Goal: Task Accomplishment & Management: Use online tool/utility

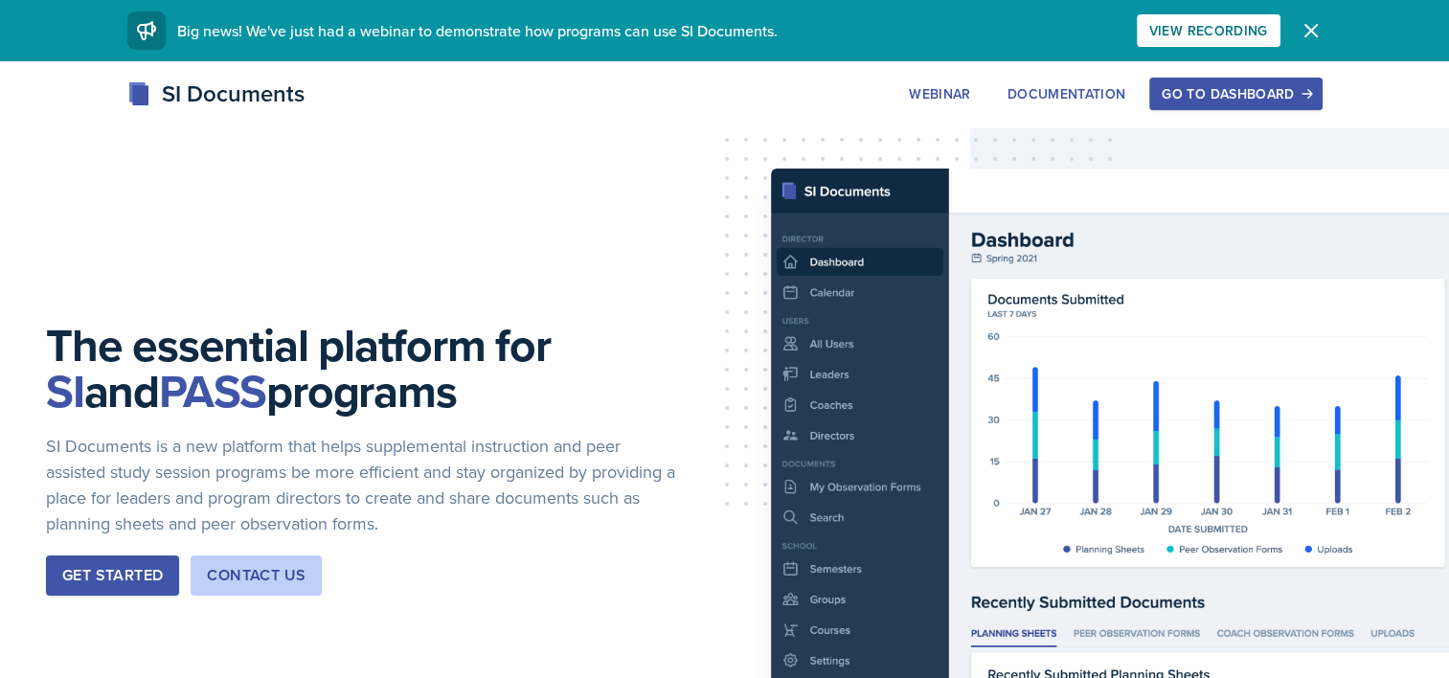
click at [1204, 78] on button "Go to Dashboard" at bounding box center [1235, 94] width 172 height 33
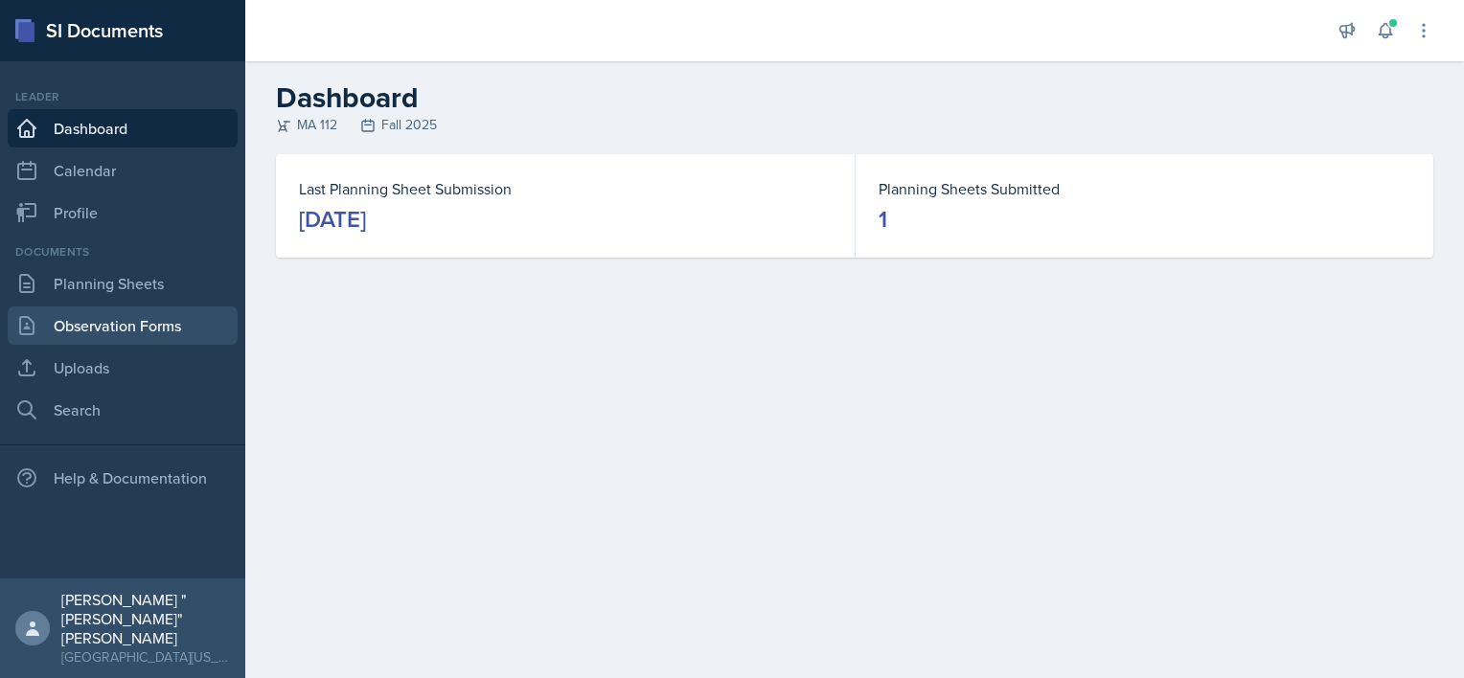
click at [146, 315] on link "Observation Forms" at bounding box center [123, 326] width 230 height 38
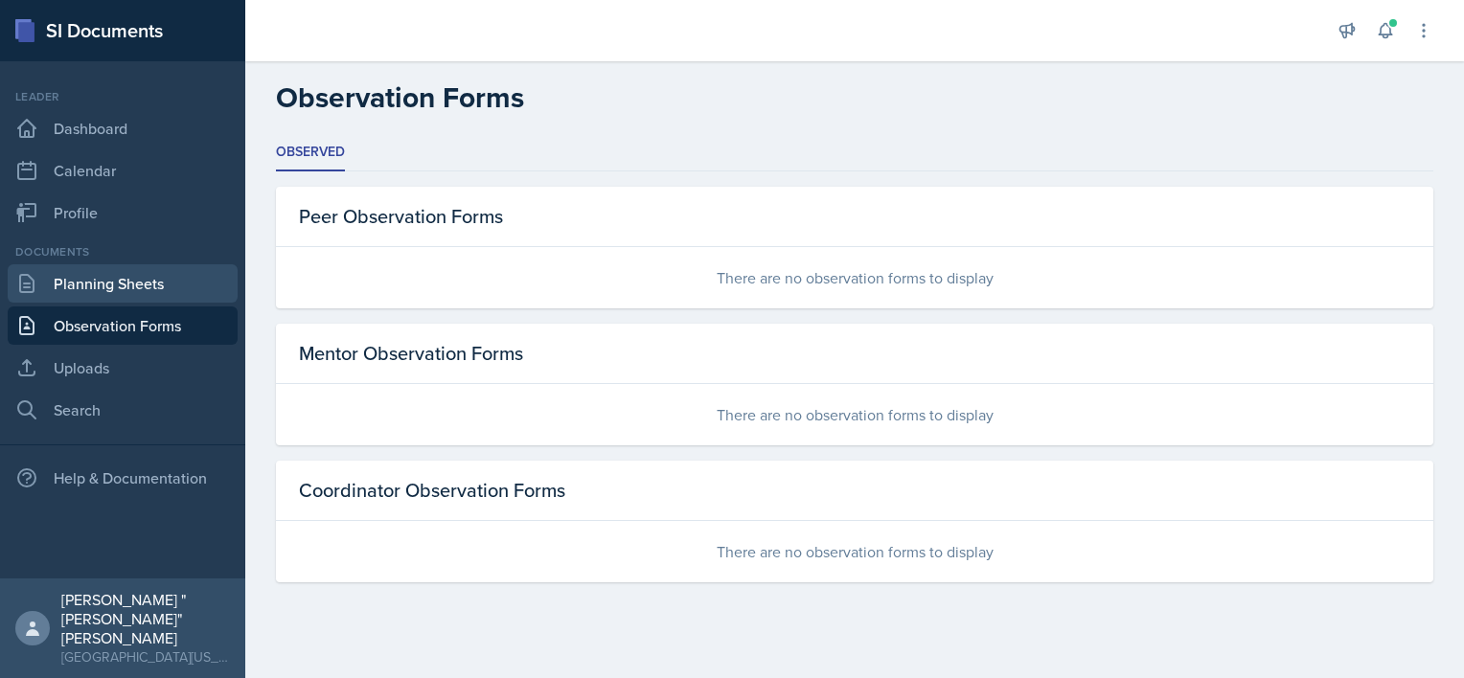
click at [126, 284] on link "Planning Sheets" at bounding box center [123, 283] width 230 height 38
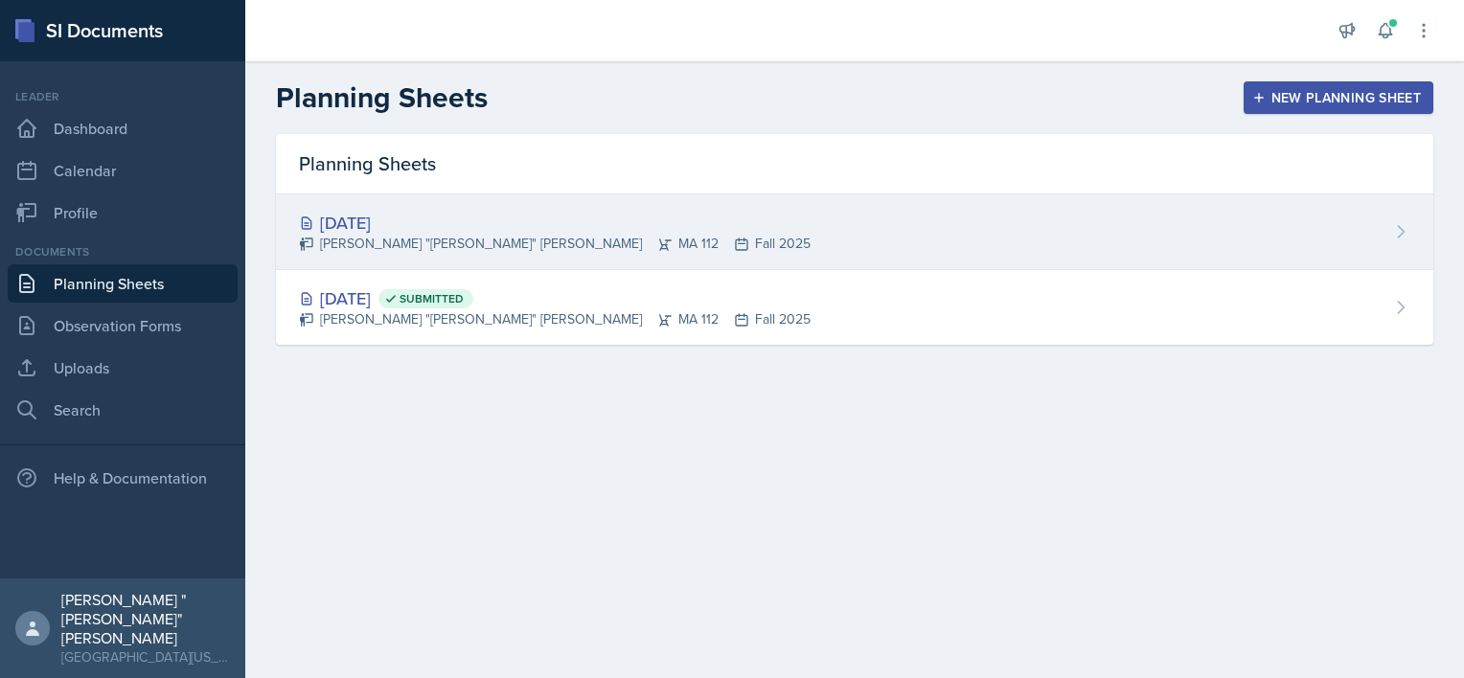
click at [464, 216] on div "[DATE]" at bounding box center [554, 223] width 511 height 26
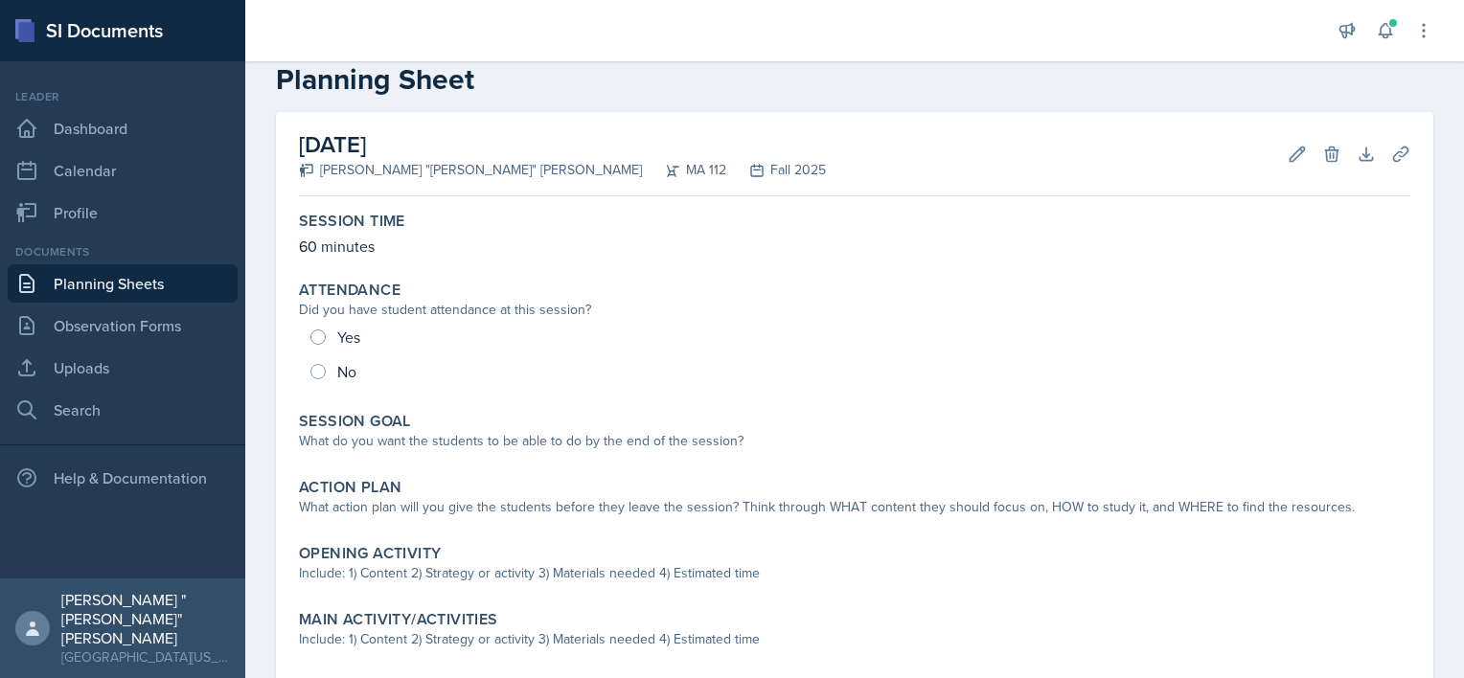
scroll to position [38, 0]
click at [1287, 153] on icon at bounding box center [1296, 154] width 19 height 19
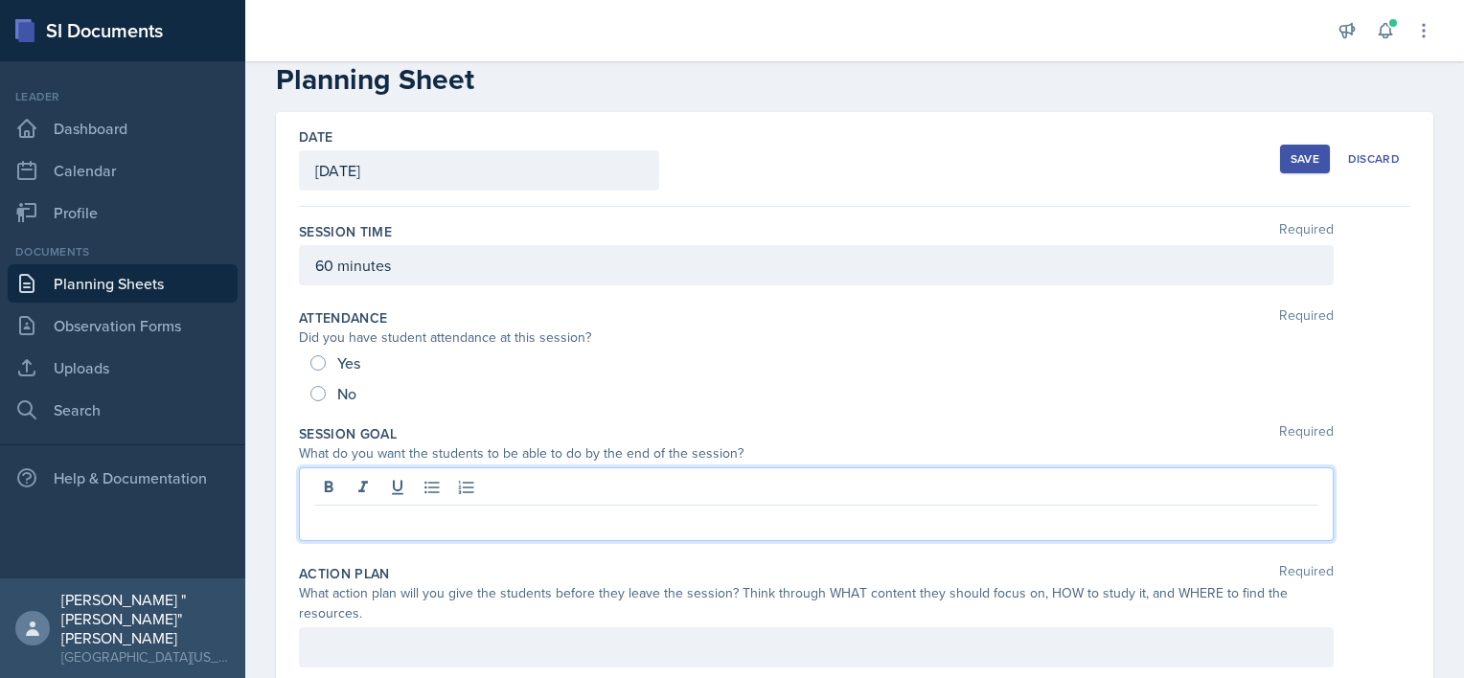
click at [379, 495] on div at bounding box center [816, 504] width 1034 height 74
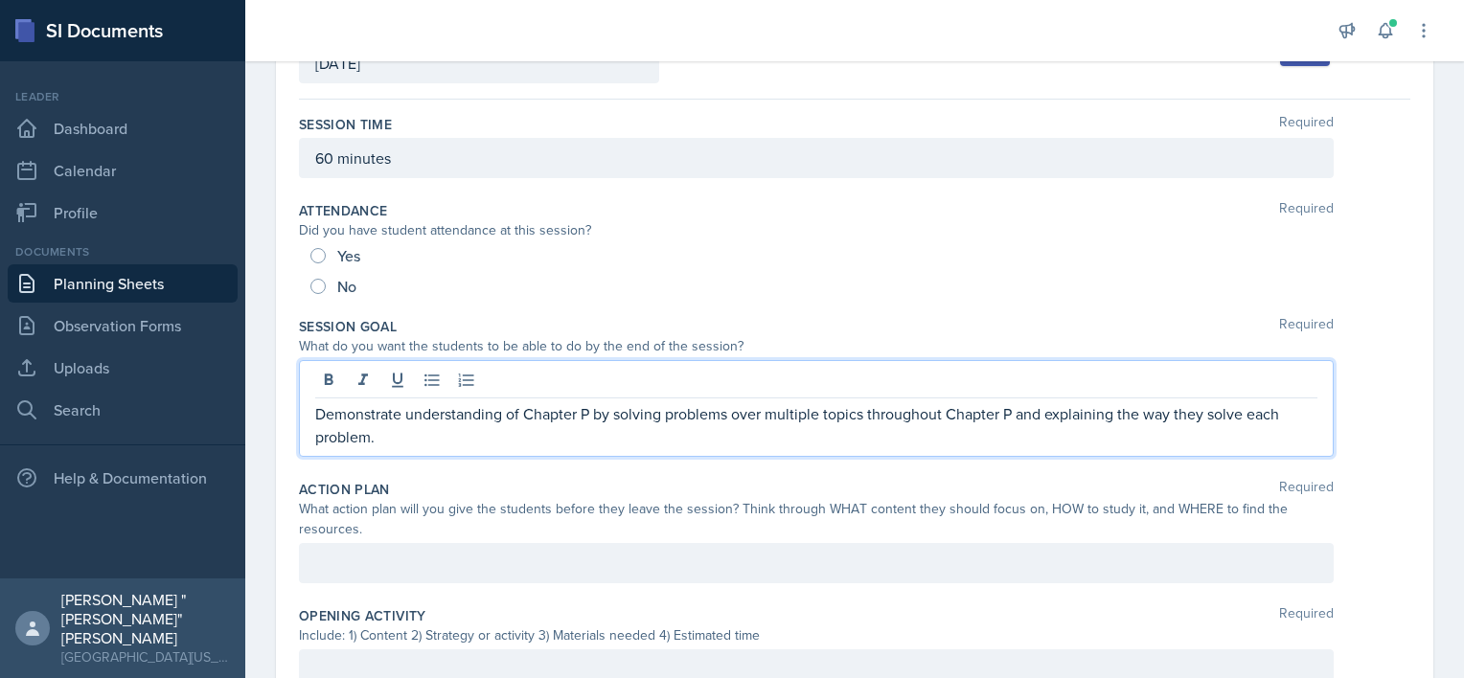
scroll to position [160, 0]
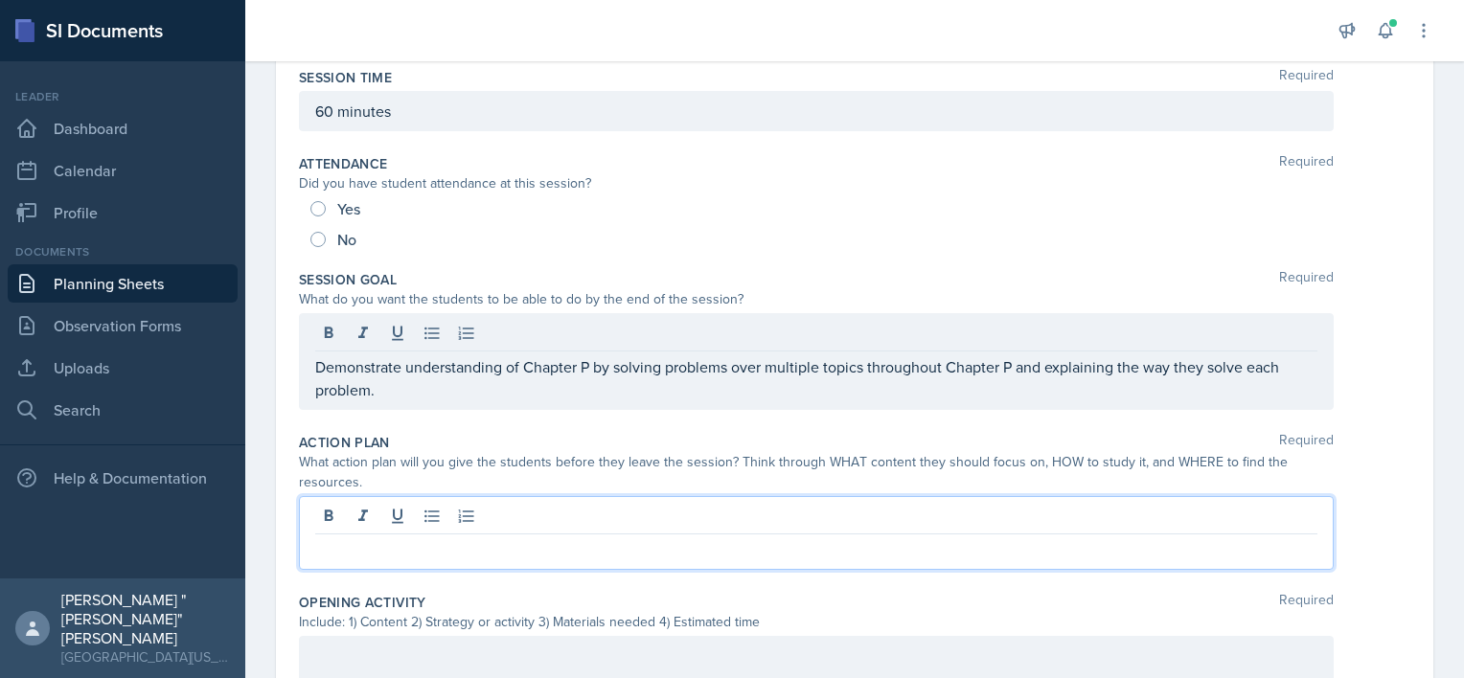
click at [369, 556] on p at bounding box center [816, 549] width 1002 height 23
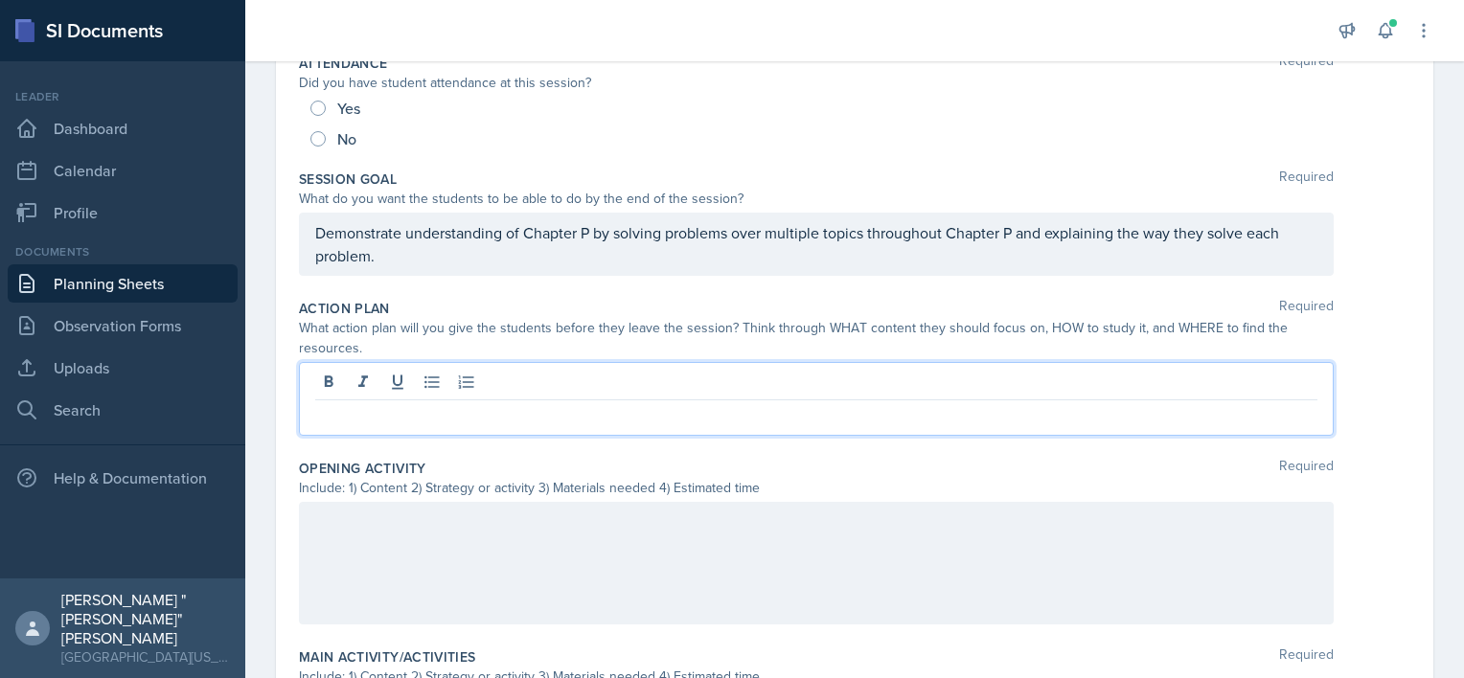
scroll to position [302, 0]
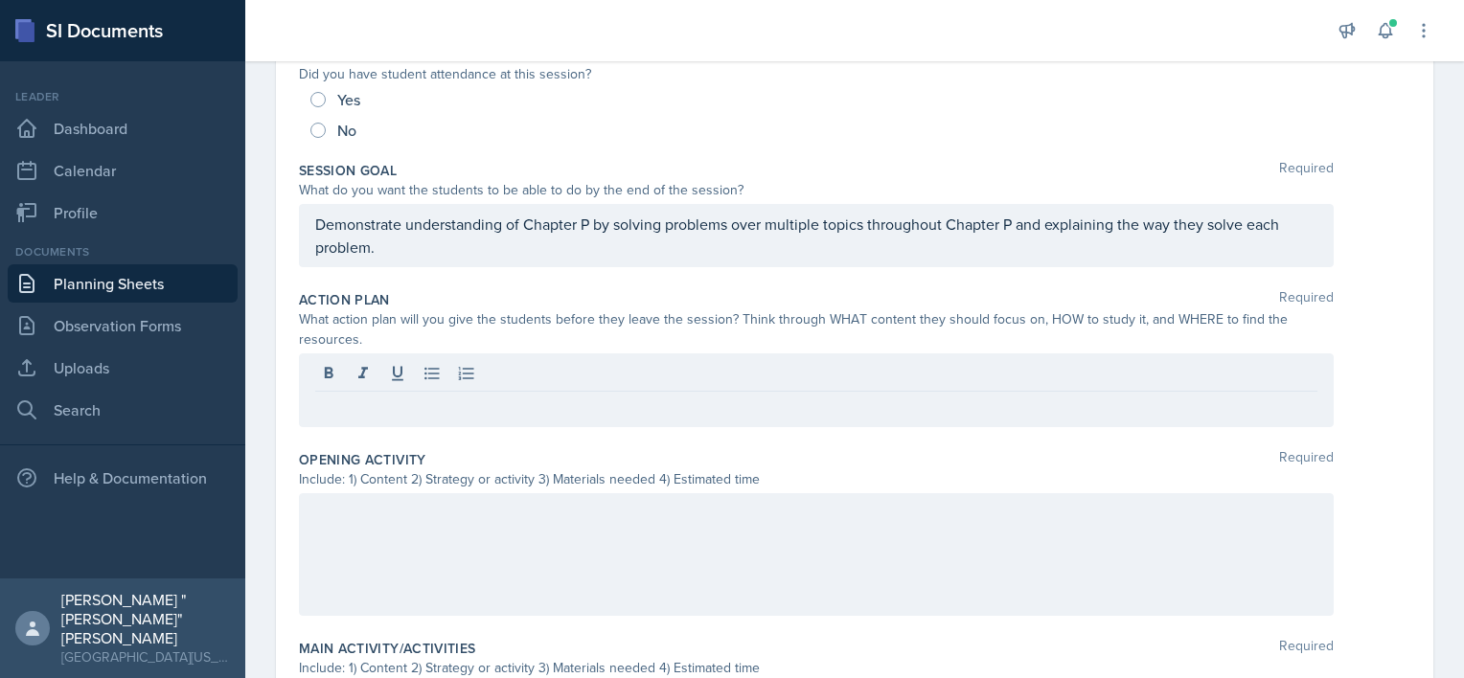
click at [369, 556] on div at bounding box center [816, 554] width 1034 height 123
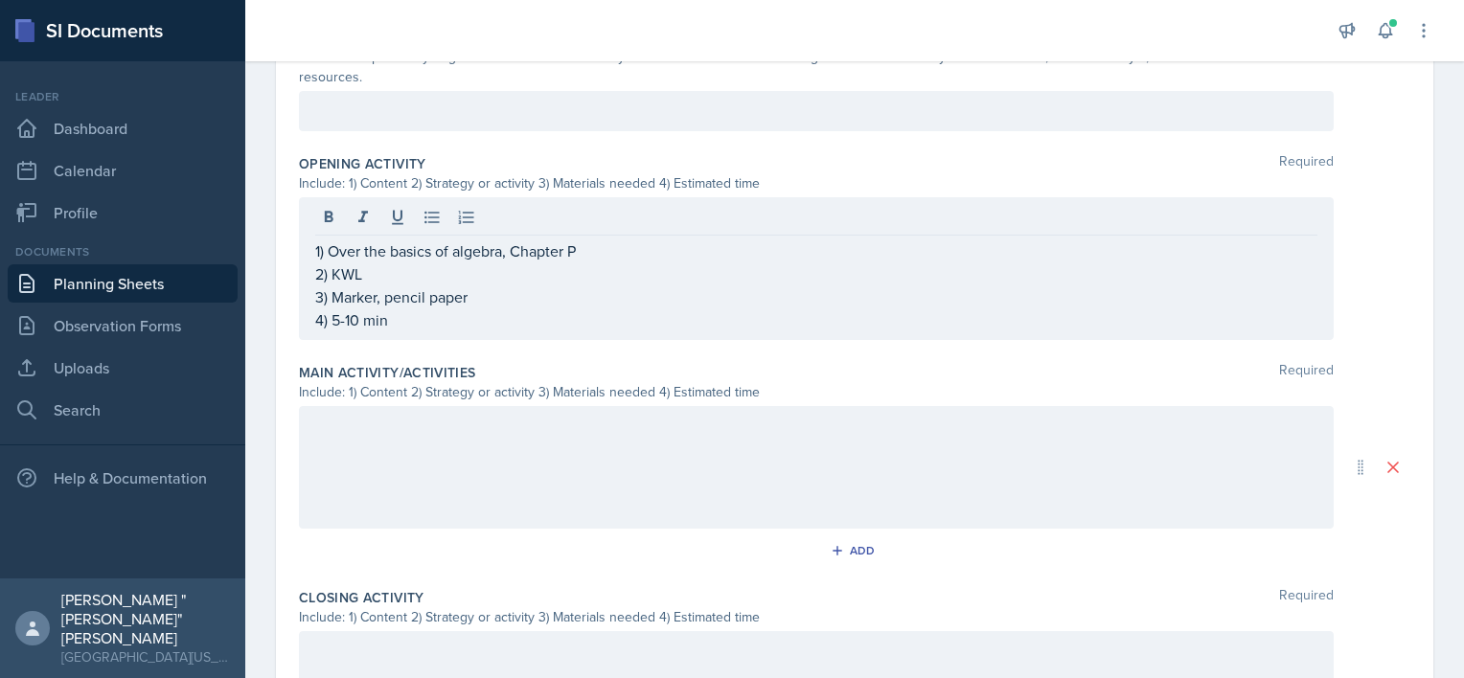
click at [431, 470] on div at bounding box center [816, 467] width 1034 height 123
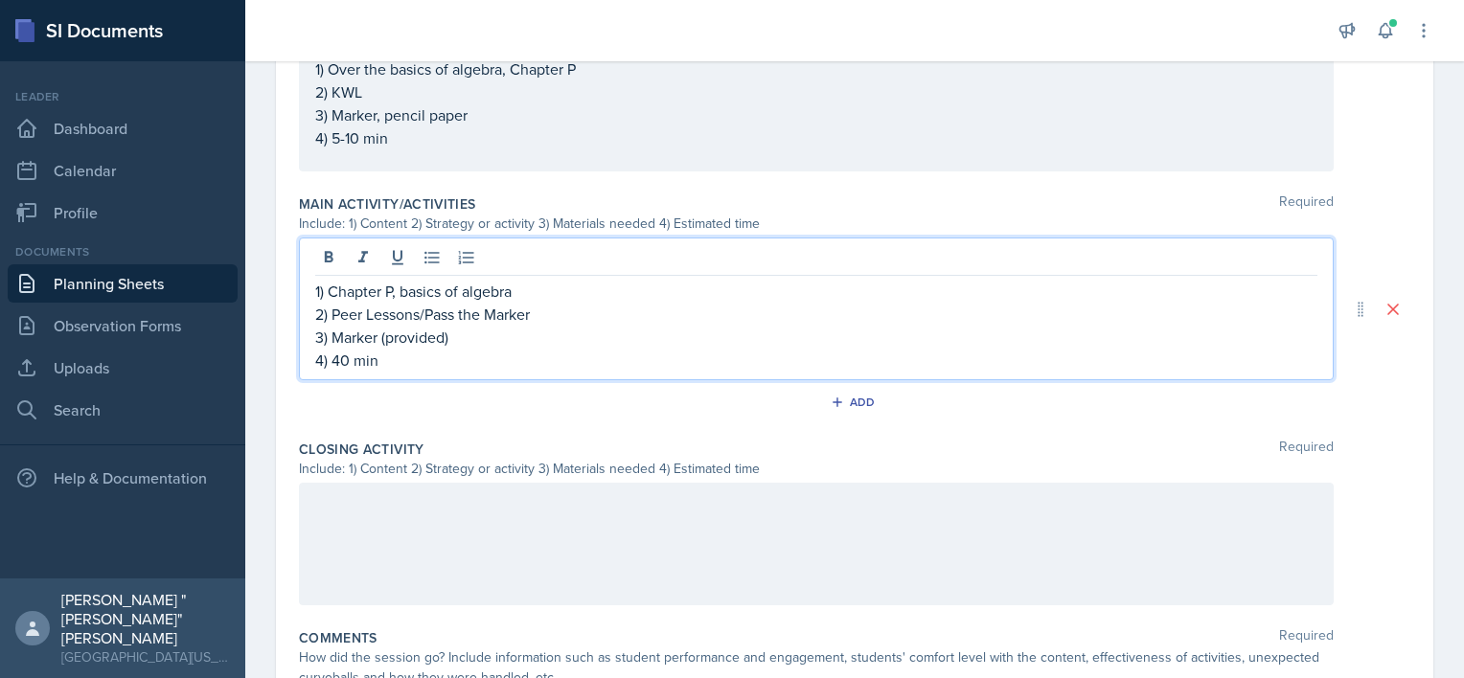
scroll to position [713, 0]
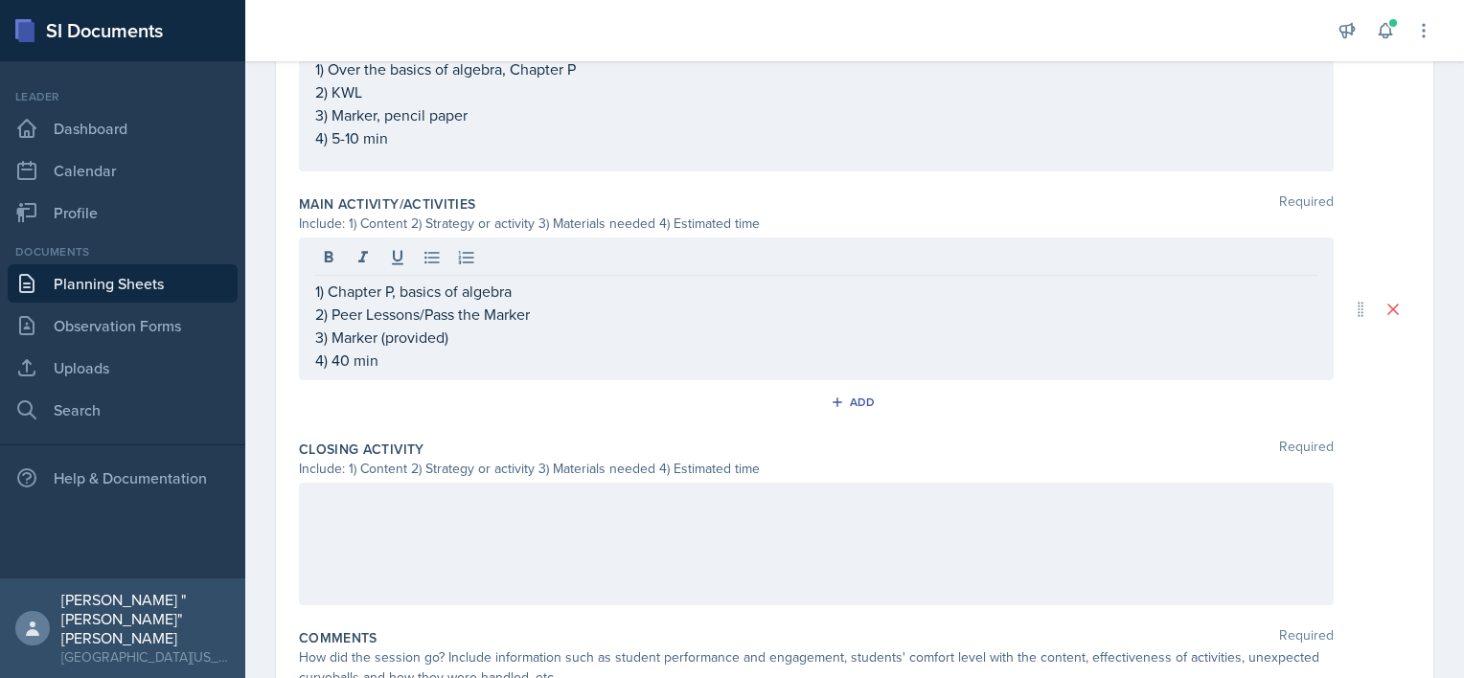
click at [425, 570] on div at bounding box center [816, 544] width 1034 height 123
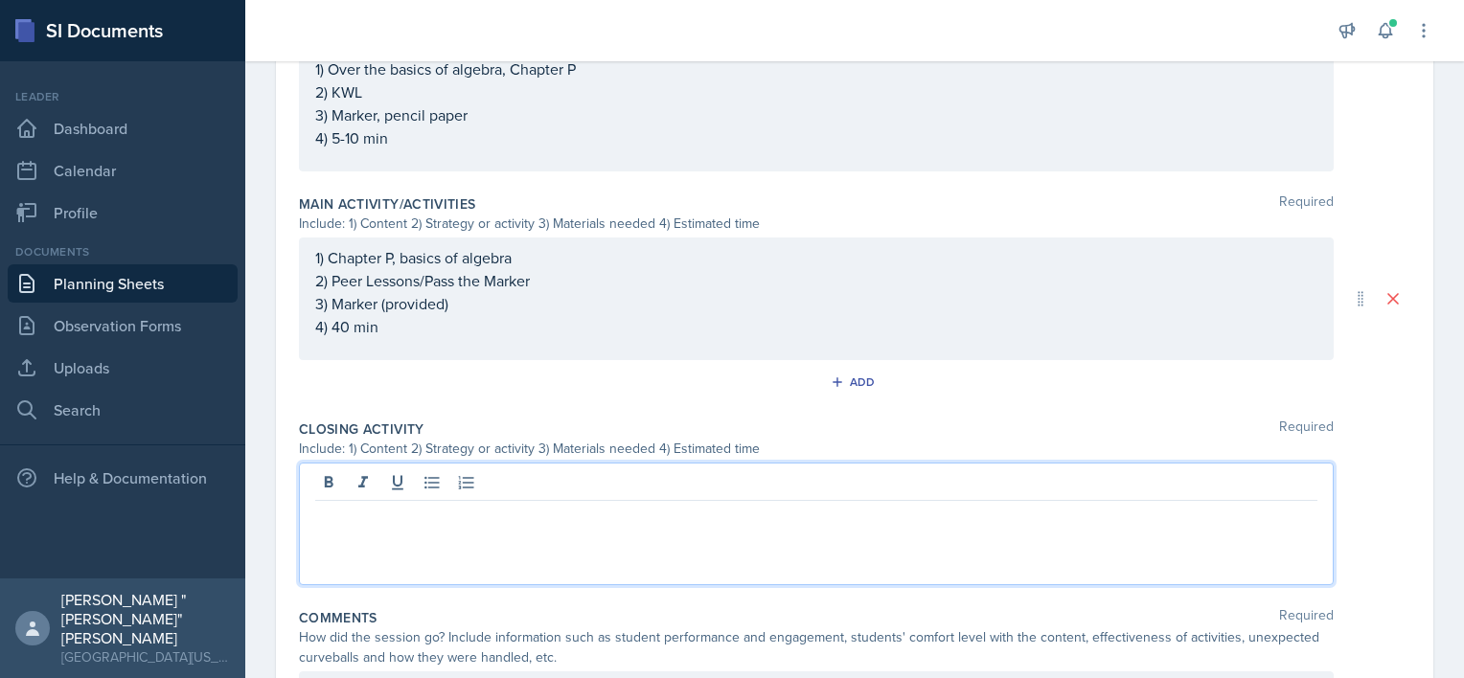
scroll to position [747, 0]
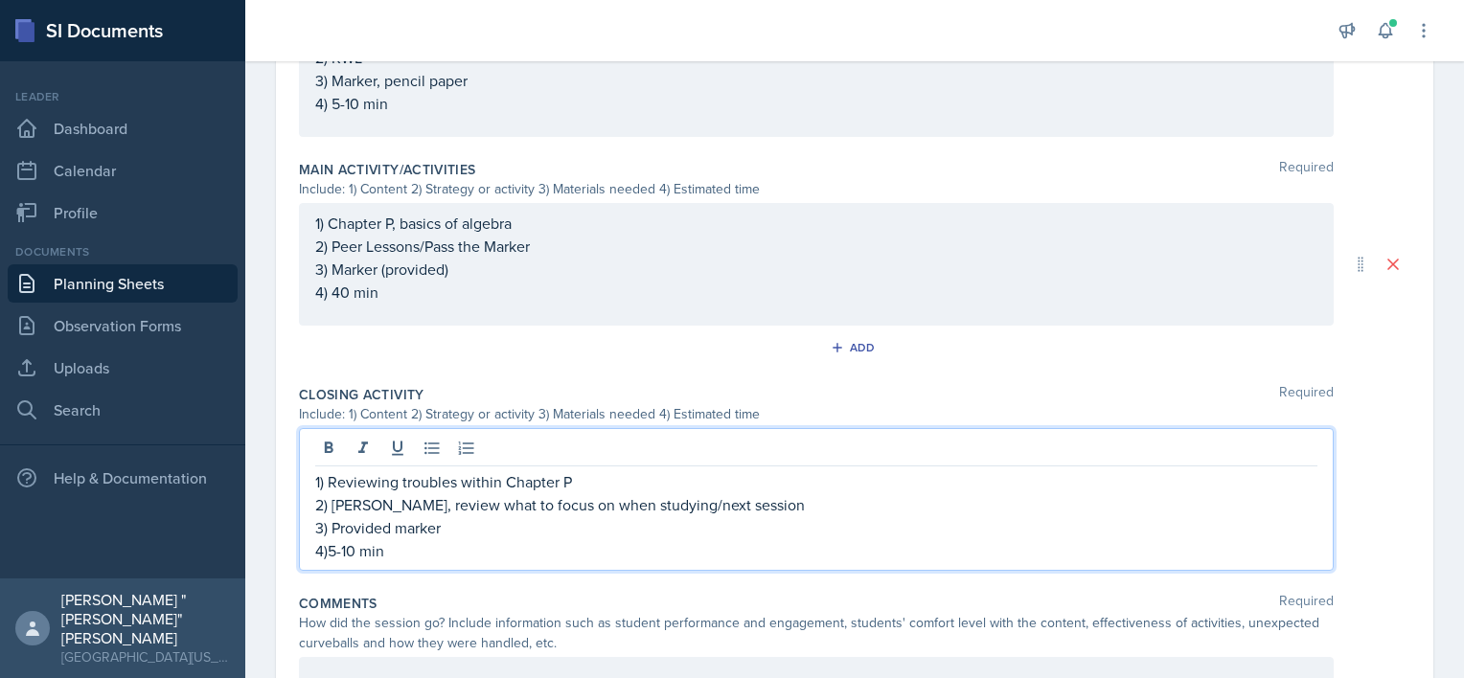
click at [325, 544] on p "4)5-10 min" at bounding box center [816, 550] width 1002 height 23
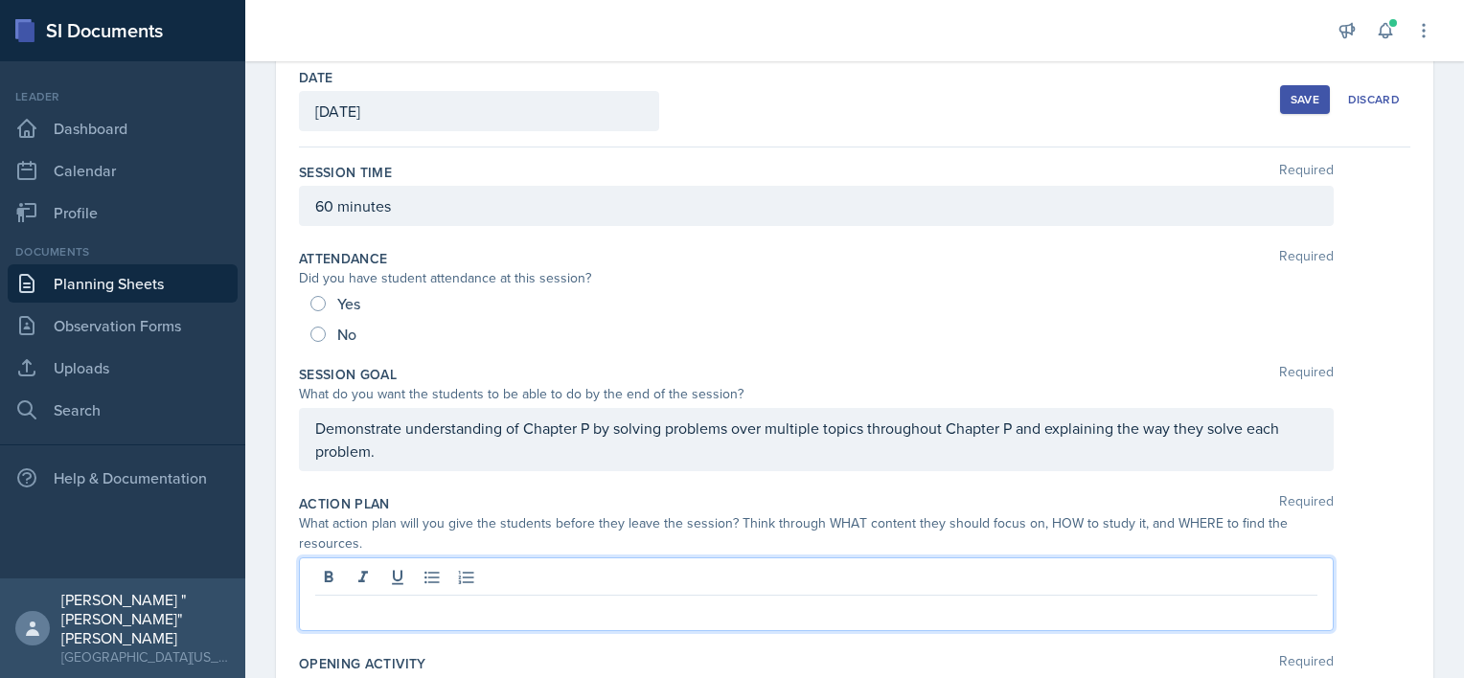
scroll to position [131, 0]
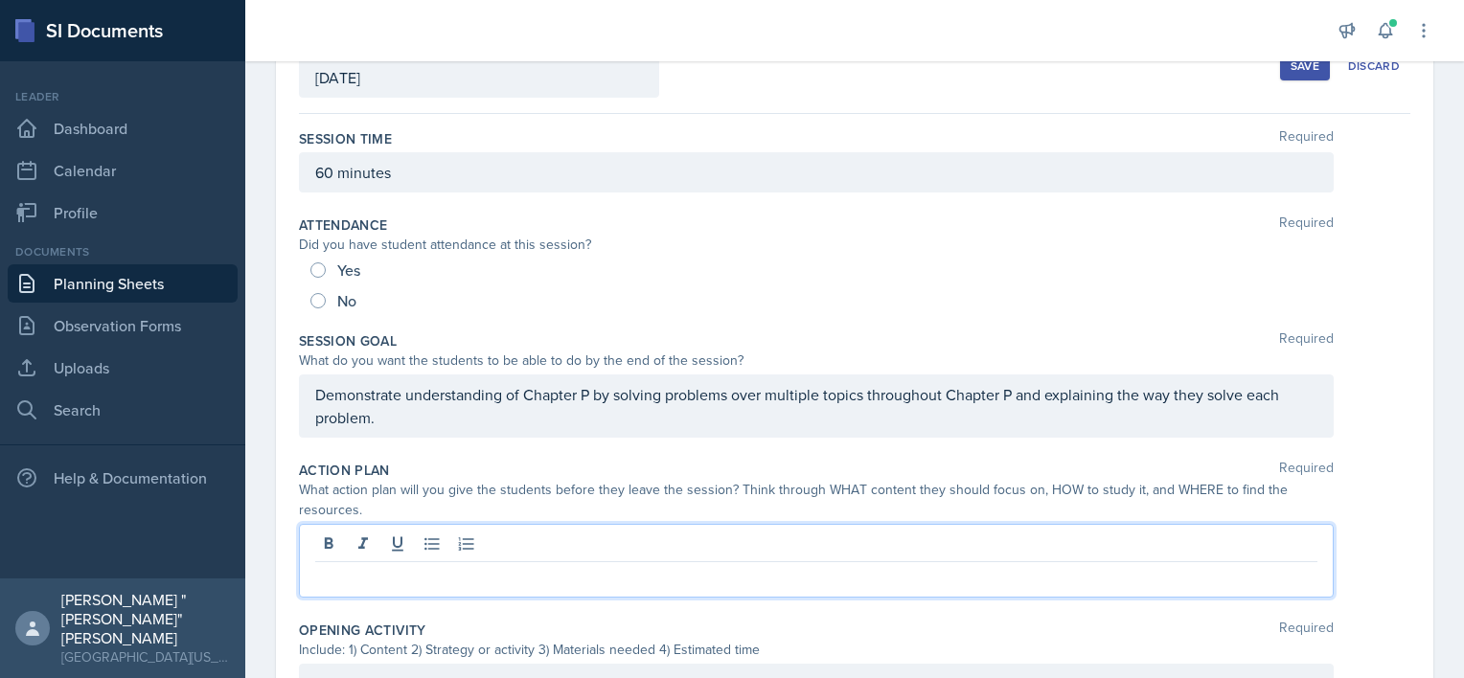
click at [355, 579] on p at bounding box center [816, 577] width 1002 height 23
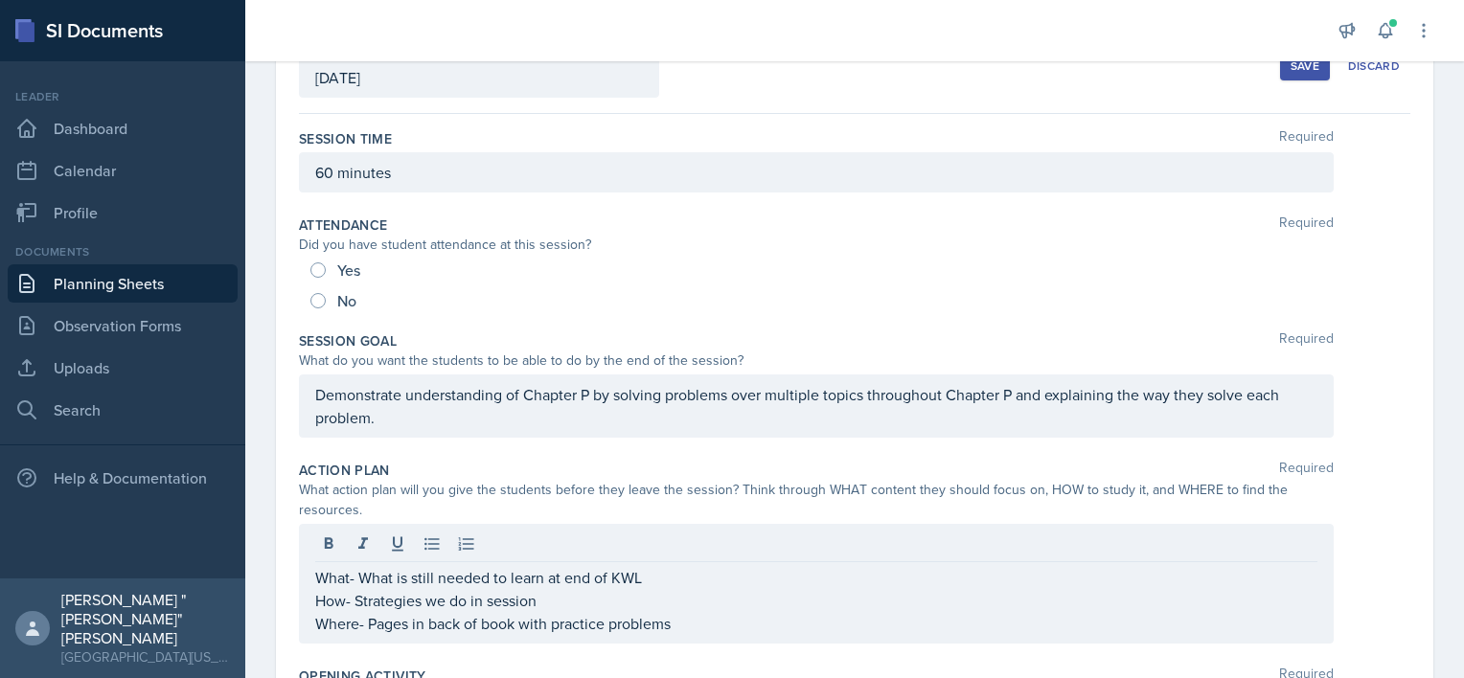
click at [1290, 69] on div "Save" at bounding box center [1304, 65] width 29 height 15
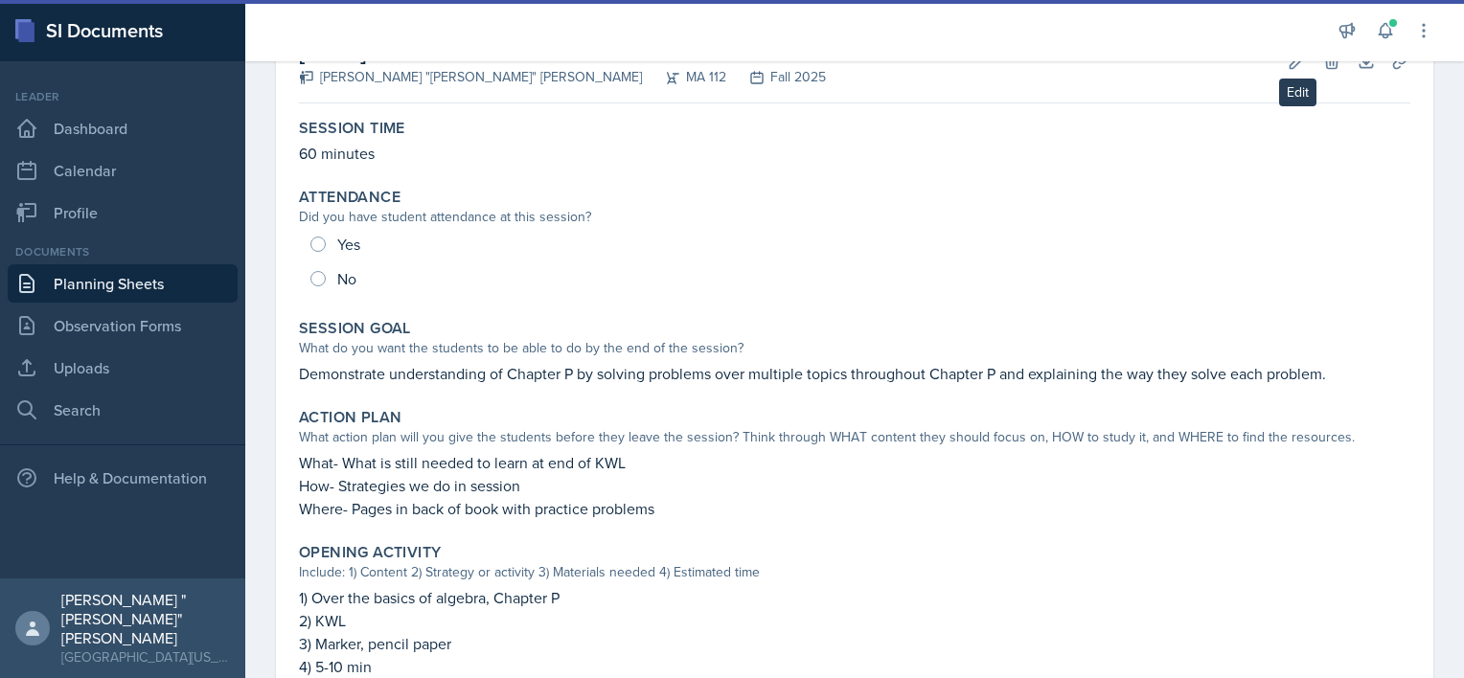
scroll to position [138, 0]
